Goal: Task Accomplishment & Management: Complete application form

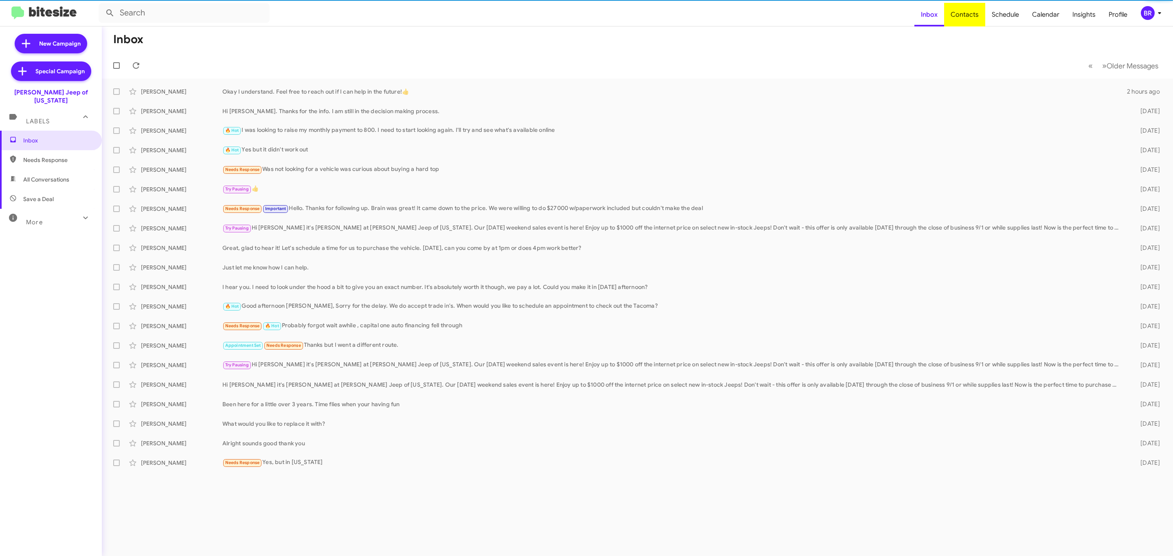
type input "in:groups"
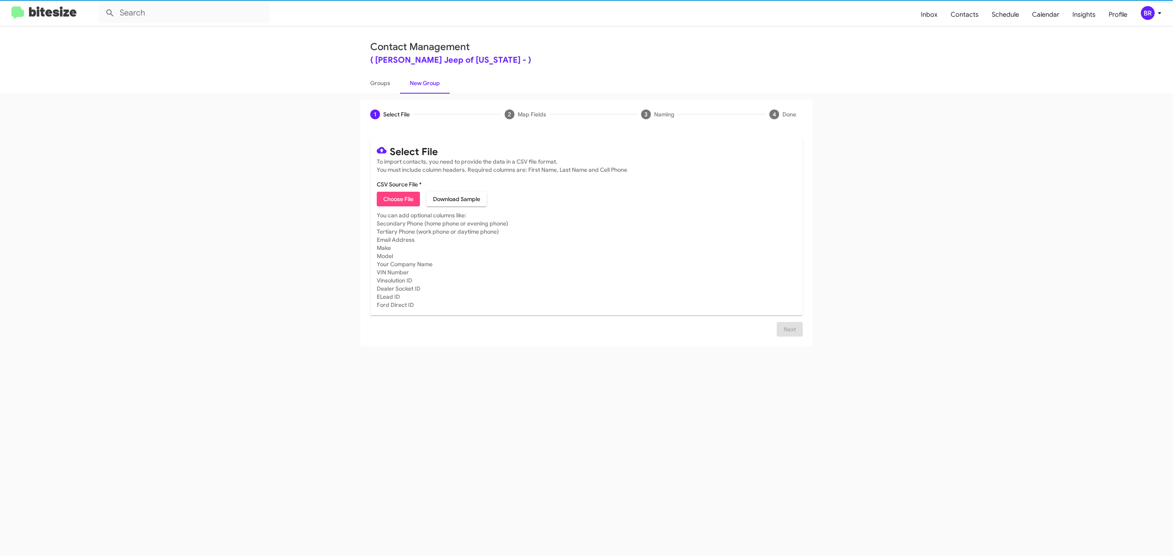
click at [398, 199] on span "Choose File" at bounding box center [398, 199] width 30 height 15
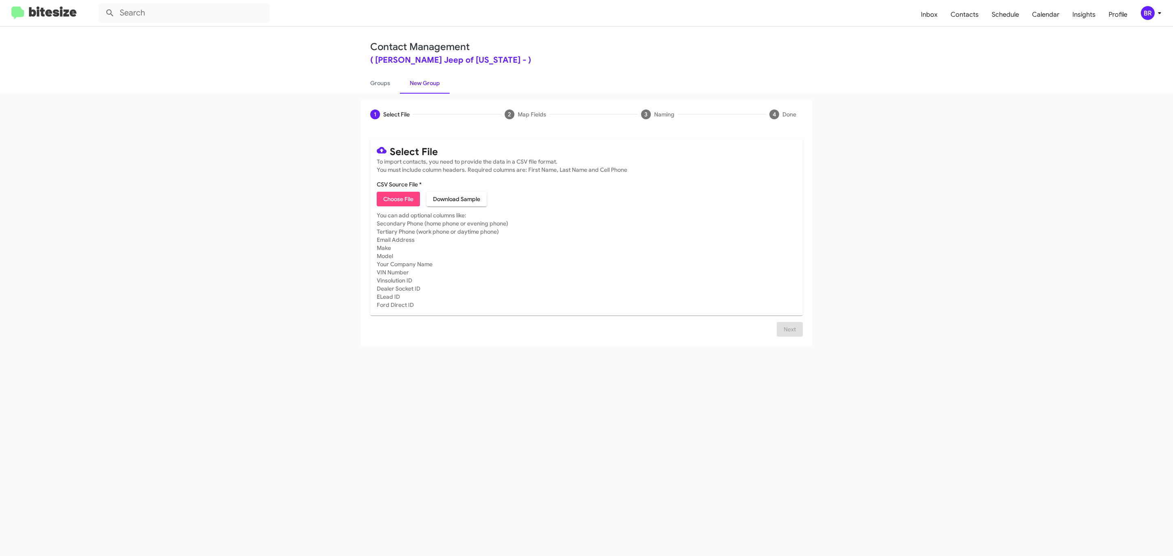
type input "Adams Jeep of Maryland"
click at [789, 339] on span "Next" at bounding box center [789, 339] width 13 height 15
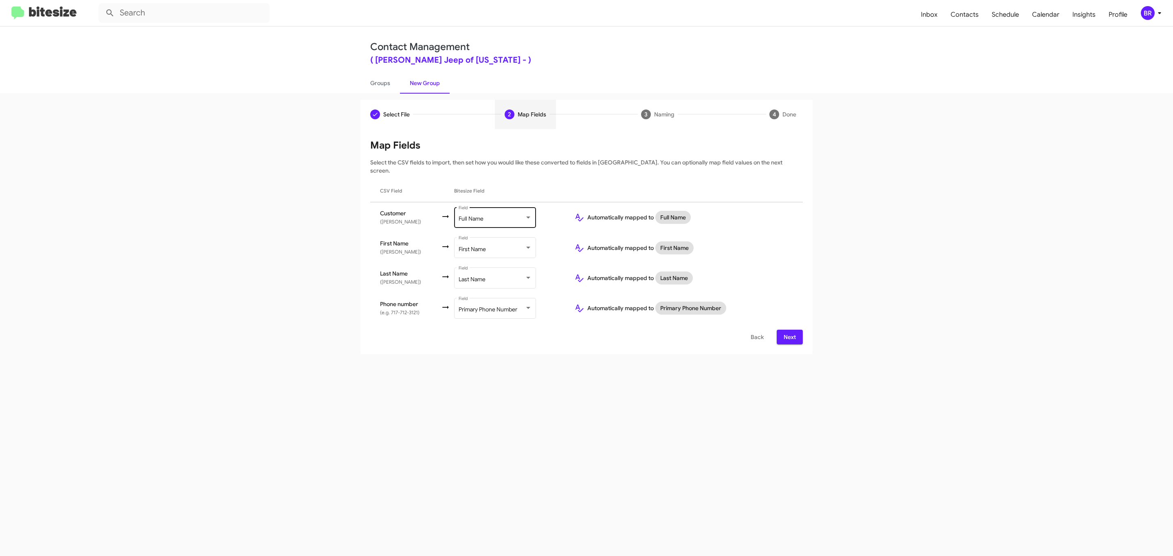
click at [494, 216] on div "Full Name" at bounding box center [492, 219] width 66 height 7
click at [503, 176] on span "Don't map this field" at bounding box center [503, 176] width 92 height 17
click at [789, 330] on span "Next" at bounding box center [789, 337] width 13 height 15
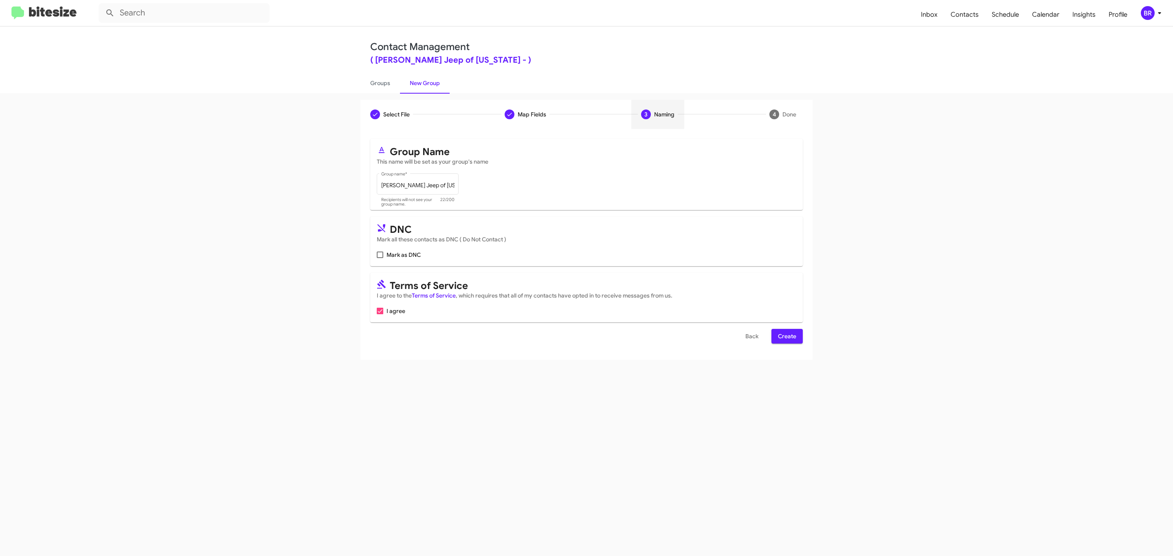
click at [380, 258] on input "Mark as DNC" at bounding box center [380, 258] width 0 height 0
checkbox input "true"
click at [786, 337] on span "Create" at bounding box center [787, 336] width 18 height 15
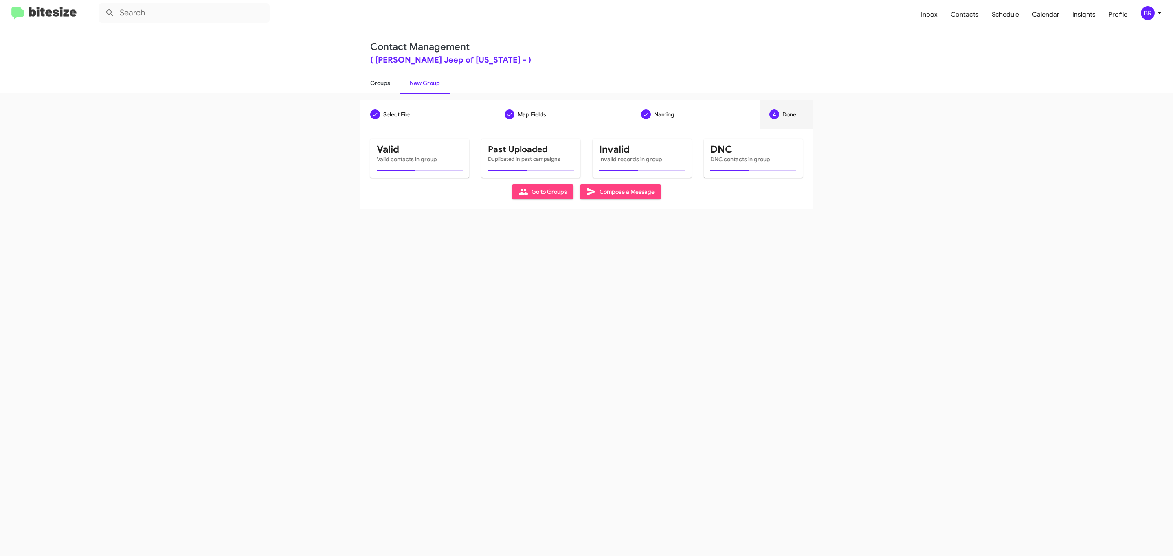
click at [379, 82] on link "Groups" at bounding box center [380, 83] width 40 height 21
type input "in:groups"
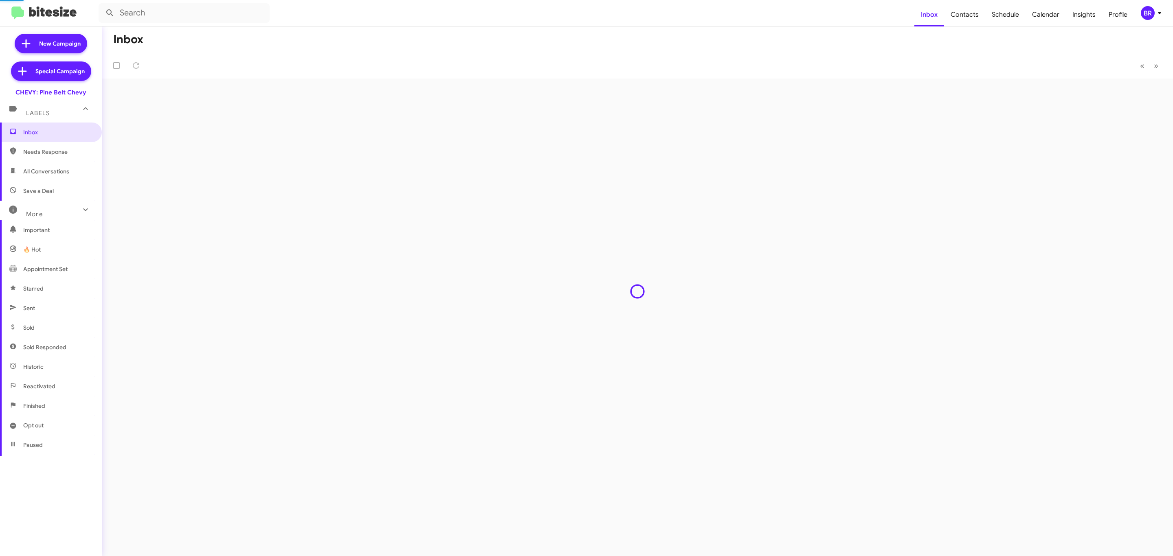
type input "in:groups"
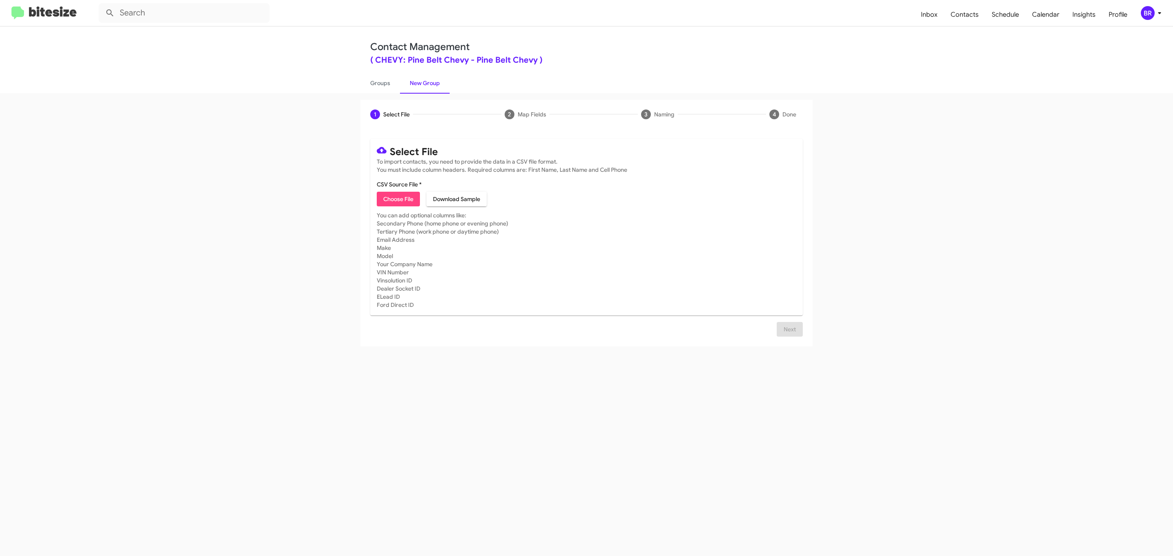
click at [398, 199] on span "Choose File" at bounding box center [398, 199] width 30 height 15
type input "Pine Belt Chevy"
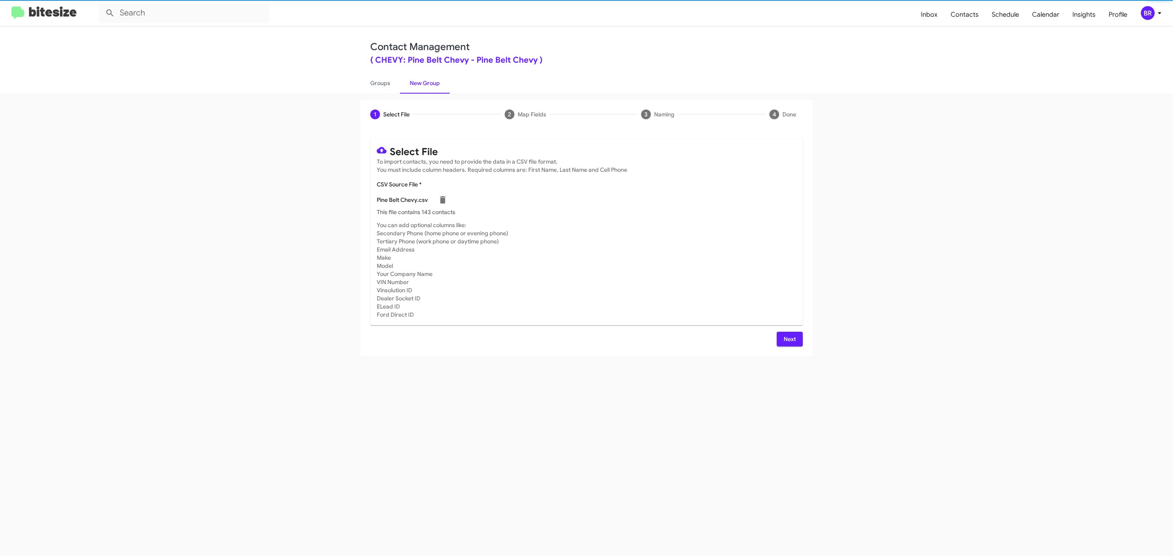
click at [789, 339] on span "Next" at bounding box center [789, 339] width 13 height 15
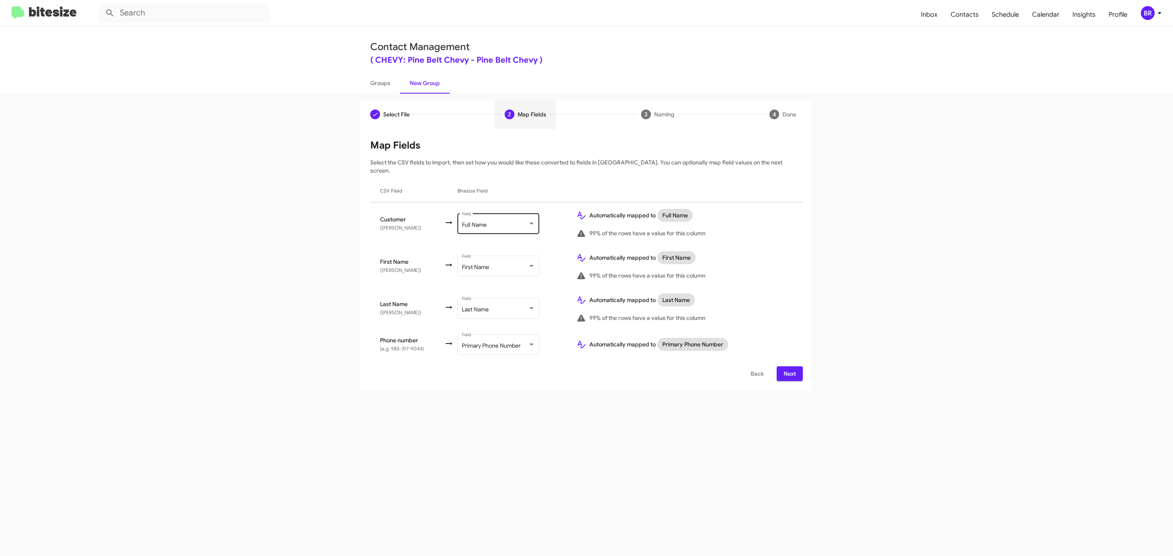
click at [497, 222] on div "Full Name" at bounding box center [495, 225] width 66 height 7
click at [506, 182] on span "Don't map this field" at bounding box center [507, 183] width 92 height 17
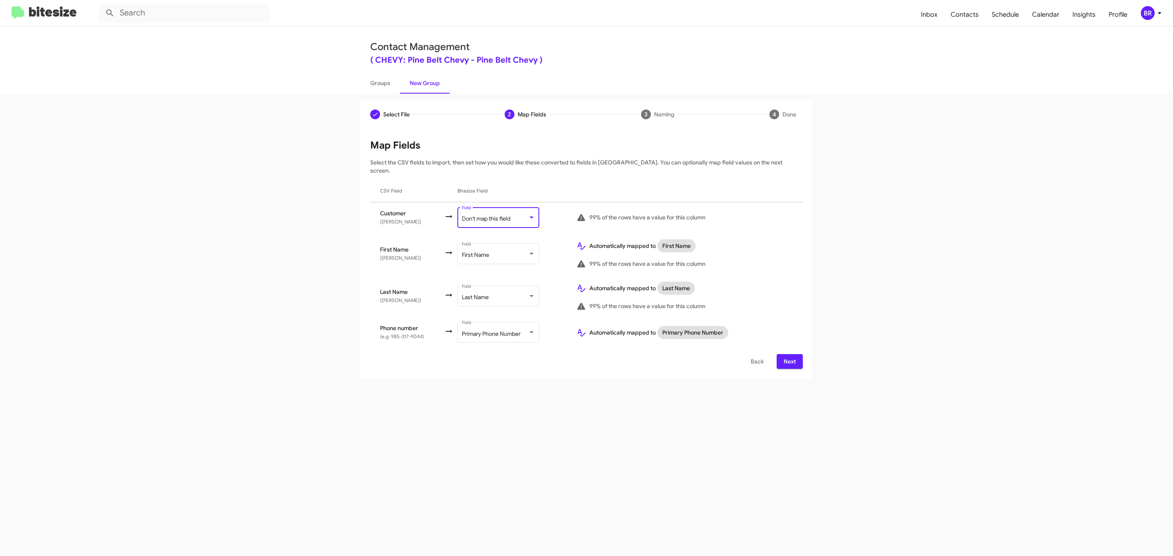
click at [789, 354] on span "Next" at bounding box center [789, 361] width 13 height 15
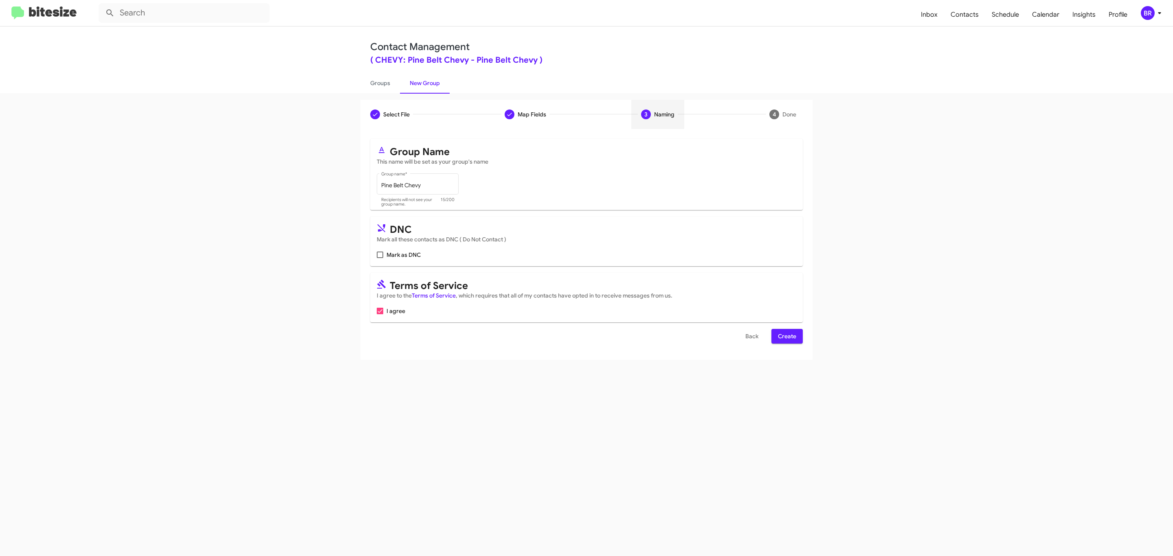
click at [380, 258] on input "Mark as DNC" at bounding box center [380, 258] width 0 height 0
checkbox input "true"
click at [786, 337] on span "Create" at bounding box center [787, 336] width 18 height 15
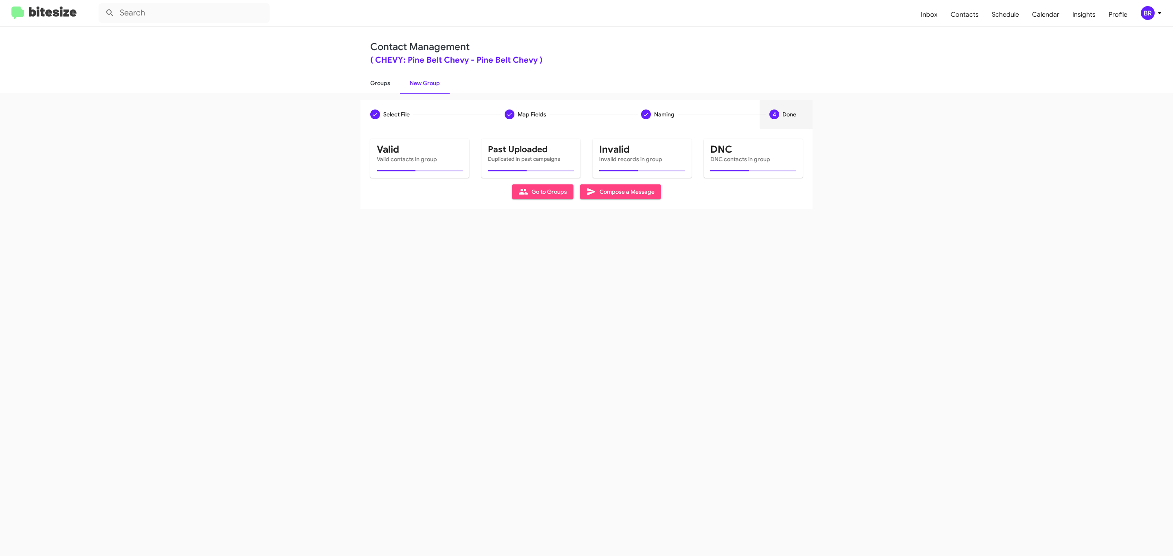
click at [379, 82] on link "Groups" at bounding box center [380, 83] width 40 height 21
type input "in:groups"
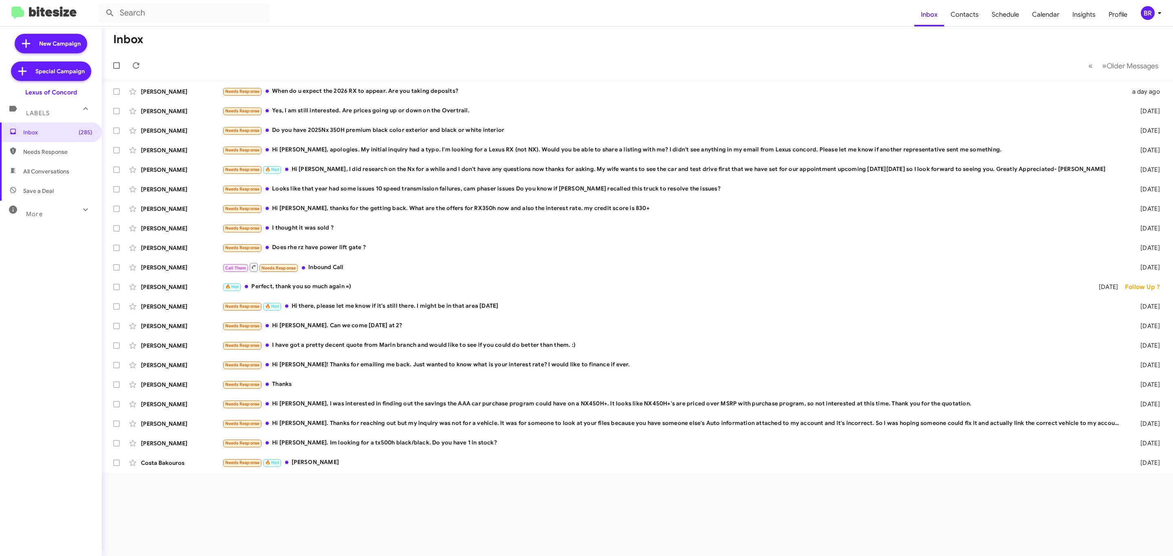
type input "in:groups"
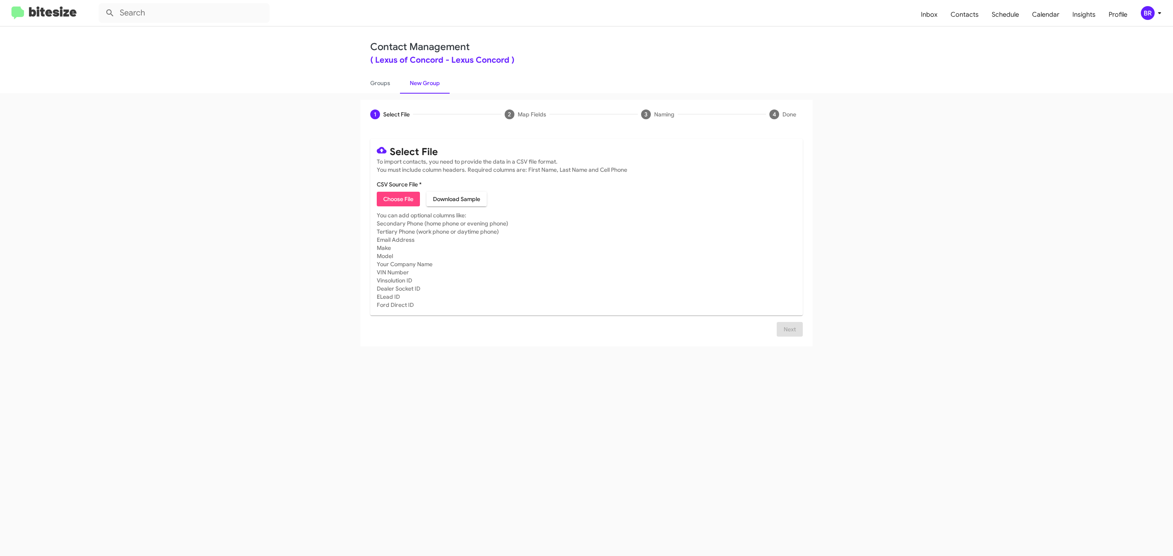
click at [398, 199] on span "Choose File" at bounding box center [398, 199] width 30 height 15
type input "[GEOGRAPHIC_DATA]"
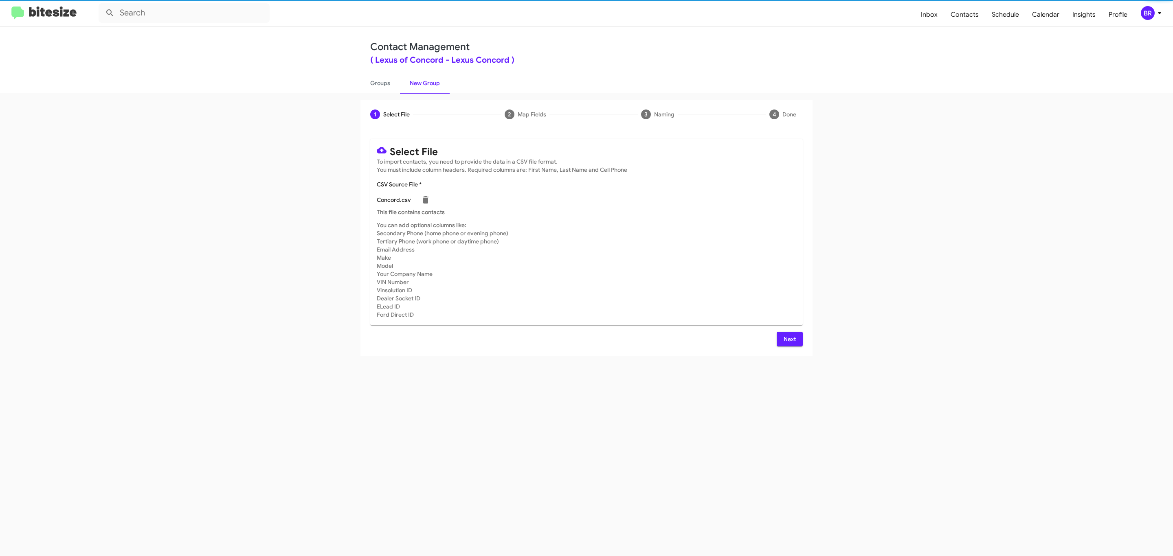
click at [789, 339] on span "Next" at bounding box center [789, 339] width 13 height 15
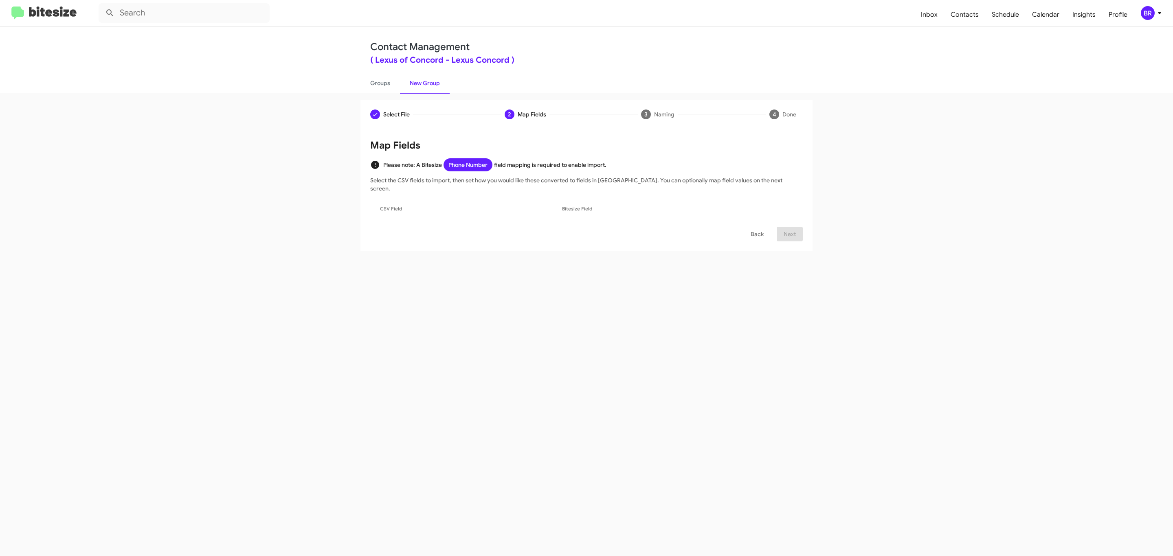
click at [812, 361] on input "Mark as DNC" at bounding box center [812, 361] width 0 height 0
checkbox input "true"
